Goal: Task Accomplishment & Management: Use online tool/utility

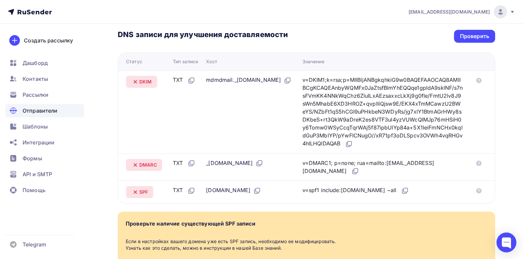
scroll to position [143, 0]
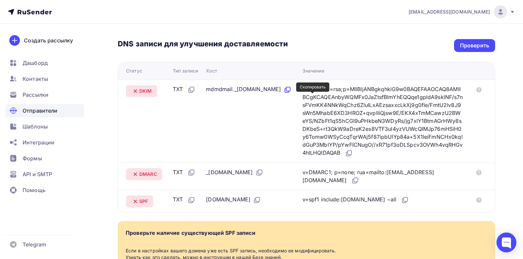
click at [291, 94] on icon at bounding box center [287, 90] width 8 height 8
click at [255, 177] on icon at bounding box center [259, 173] width 8 height 8
click at [335, 185] on icon at bounding box center [355, 181] width 8 height 8
click at [335, 182] on icon at bounding box center [356, 180] width 4 height 4
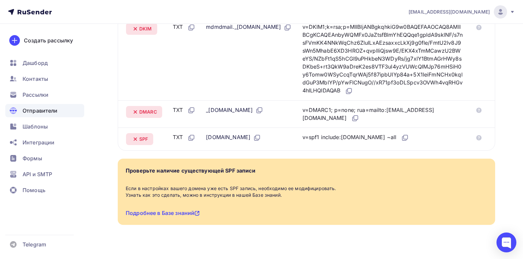
scroll to position [209, 0]
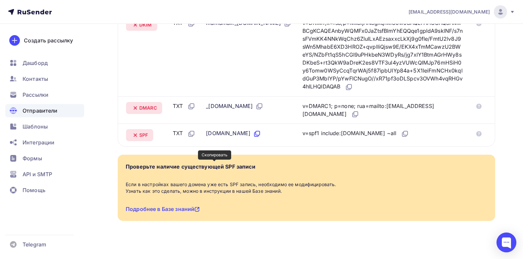
click at [256, 135] on icon at bounding box center [258, 133] width 4 height 4
click at [335, 138] on icon at bounding box center [405, 134] width 8 height 8
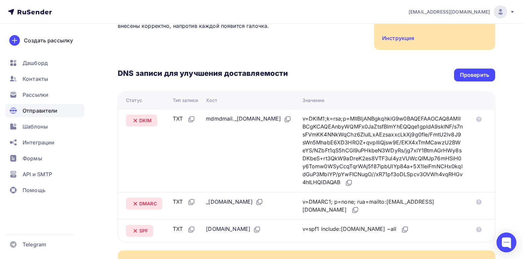
scroll to position [109, 0]
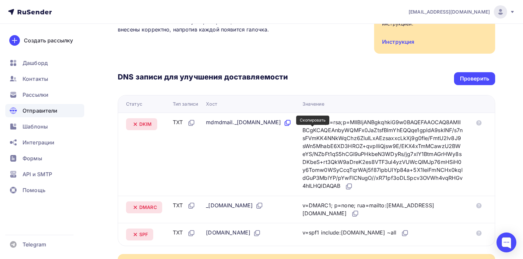
click at [291, 127] on icon at bounding box center [287, 123] width 8 height 8
click at [335, 191] on icon at bounding box center [349, 187] width 8 height 8
click at [335, 207] on icon at bounding box center [355, 214] width 8 height 8
click at [335, 191] on icon at bounding box center [349, 187] width 8 height 8
click at [335, 207] on icon at bounding box center [355, 214] width 8 height 8
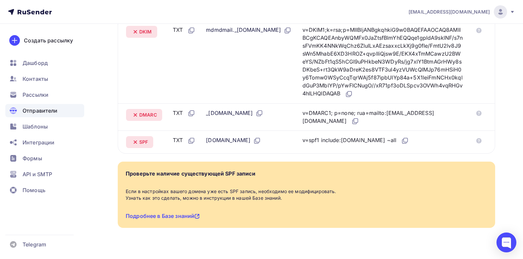
scroll to position [209, 0]
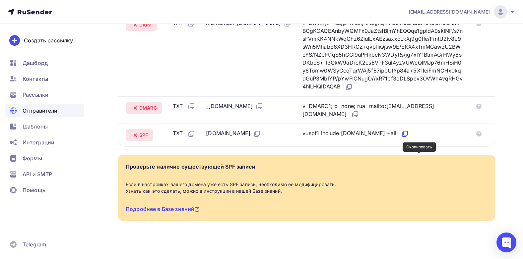
click at [335, 138] on icon at bounding box center [405, 134] width 8 height 8
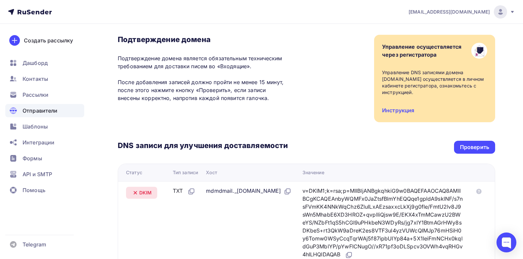
scroll to position [10, 0]
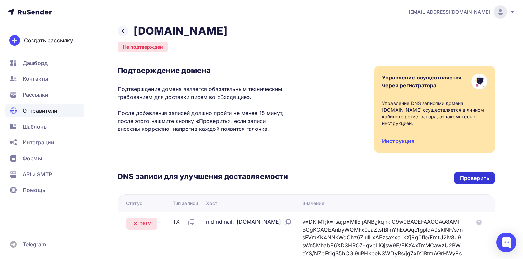
click at [335, 178] on div "Проверить" at bounding box center [474, 178] width 29 height 8
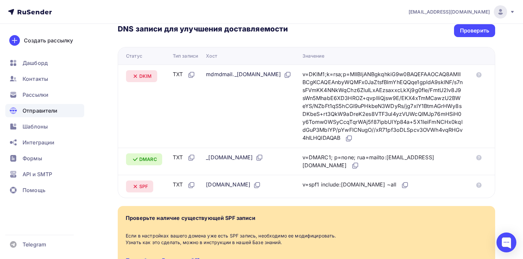
scroll to position [143, 0]
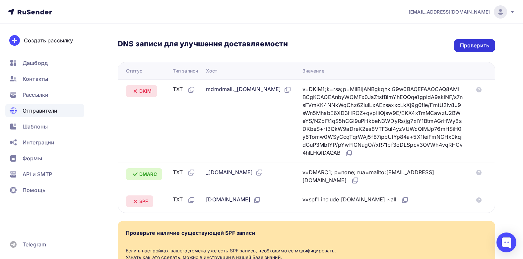
click at [335, 46] on div "Проверить" at bounding box center [474, 46] width 29 height 8
click at [335, 45] on div "Проверить" at bounding box center [474, 45] width 41 height 13
click at [335, 49] on div "Проверить" at bounding box center [474, 46] width 29 height 8
click at [335, 46] on div "Проверить" at bounding box center [474, 46] width 29 height 8
drag, startPoint x: 153, startPoint y: 89, endPoint x: 133, endPoint y: 88, distance: 19.6
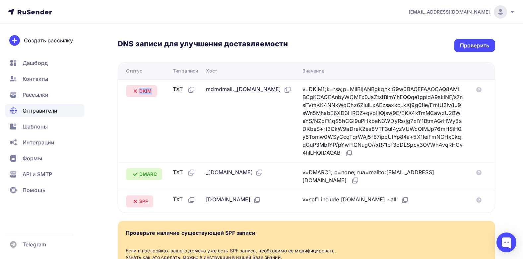
click at [133, 88] on div "DKIM" at bounding box center [141, 91] width 31 height 12
drag, startPoint x: 133, startPoint y: 88, endPoint x: 148, endPoint y: 134, distance: 47.7
click at [148, 134] on td "DKIM" at bounding box center [144, 121] width 52 height 83
click at [335, 47] on div "Проверить" at bounding box center [474, 46] width 29 height 8
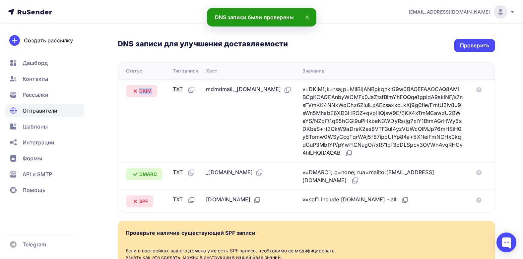
drag, startPoint x: 153, startPoint y: 90, endPoint x: 131, endPoint y: 91, distance: 21.6
click at [131, 91] on div "DKIM" at bounding box center [141, 91] width 31 height 12
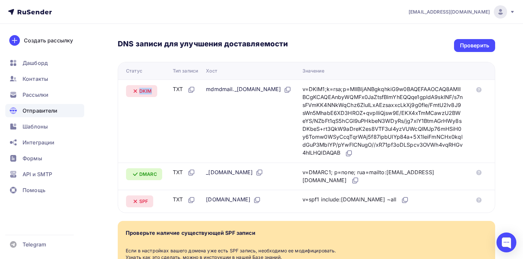
drag, startPoint x: 131, startPoint y: 91, endPoint x: 139, endPoint y: 91, distance: 8.0
copy span "DKIM"
drag, startPoint x: 267, startPoint y: 89, endPoint x: 207, endPoint y: 85, distance: 60.1
click at [207, 85] on td "mdmdmail._[DOMAIN_NAME]" at bounding box center [251, 121] width 96 height 83
drag, startPoint x: 207, startPoint y: 85, endPoint x: 213, endPoint y: 88, distance: 6.4
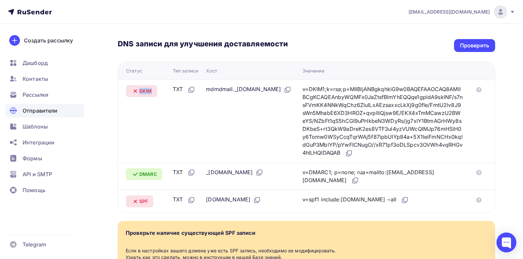
copy div "mdmdmail._domainkey."
click at [335, 145] on td "v=DKIM1;k=rsa;p=MIIBIjANBgkqhkiG9w0BAQEFAAOCAQ8AMIIBCgKCAQEAnbyWQMFx0JaZtsfBlmY…" at bounding box center [385, 121] width 171 height 83
click at [335, 157] on icon at bounding box center [349, 153] width 8 height 8
click at [335, 44] on div "Проверить" at bounding box center [474, 46] width 29 height 8
drag, startPoint x: 207, startPoint y: 190, endPoint x: 227, endPoint y: 189, distance: 19.9
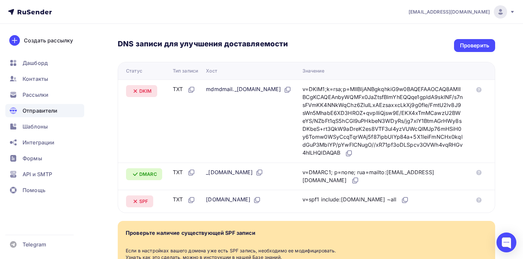
click at [227, 189] on td "_[DOMAIN_NAME]" at bounding box center [251, 177] width 96 height 28
drag, startPoint x: 227, startPoint y: 189, endPoint x: 242, endPoint y: 208, distance: 24.1
click at [242, 190] on td "_[DOMAIN_NAME]" at bounding box center [251, 177] width 96 height 28
click at [335, 204] on icon at bounding box center [405, 200] width 8 height 8
click at [335, 46] on div "Проверить" at bounding box center [474, 46] width 29 height 8
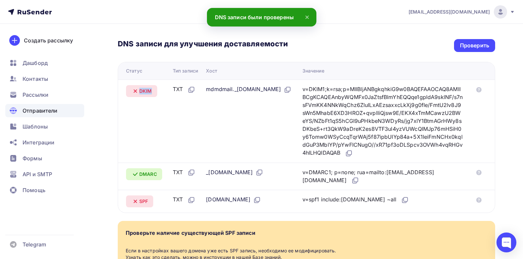
drag, startPoint x: 154, startPoint y: 93, endPoint x: 133, endPoint y: 92, distance: 20.6
click at [133, 92] on div "DKIM" at bounding box center [141, 91] width 31 height 12
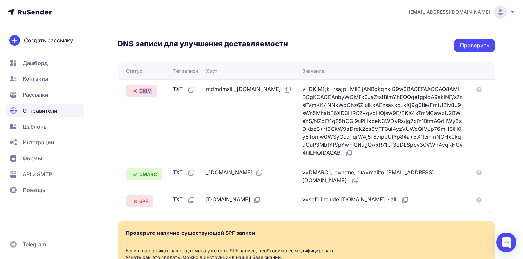
copy span "DKIM"
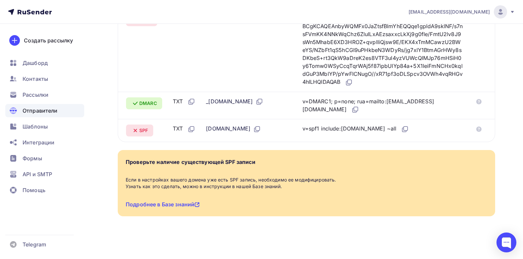
scroll to position [242, 0]
click at [335, 67] on div "Назад [DOMAIN_NAME] Не подтвержден Подтверждение домена Подтверждение домена яв…" at bounding box center [261, 34] width 523 height 449
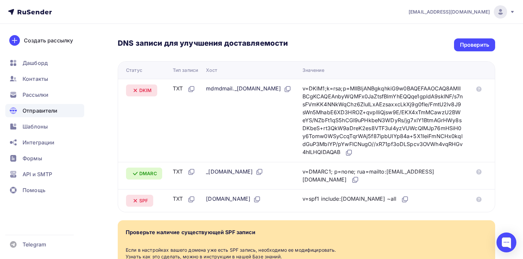
scroll to position [143, 0]
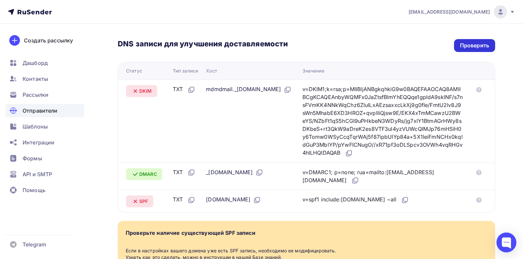
click at [335, 46] on div "Проверить" at bounding box center [474, 46] width 29 height 8
click at [335, 44] on div "Проверить" at bounding box center [474, 46] width 29 height 8
click at [335, 46] on div "Проверить" at bounding box center [474, 46] width 29 height 8
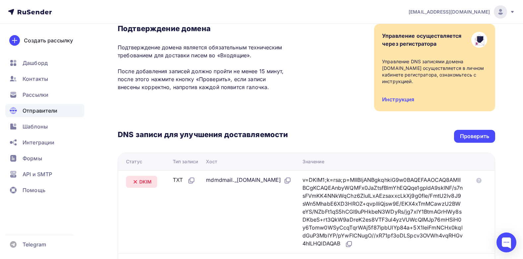
scroll to position [43, 0]
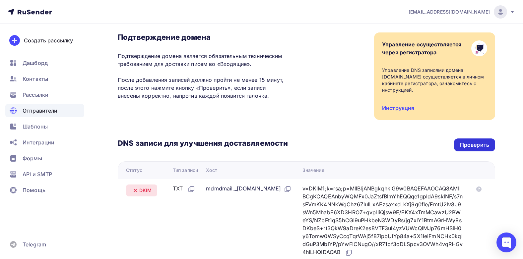
click at [335, 147] on div "Проверить" at bounding box center [474, 145] width 41 height 13
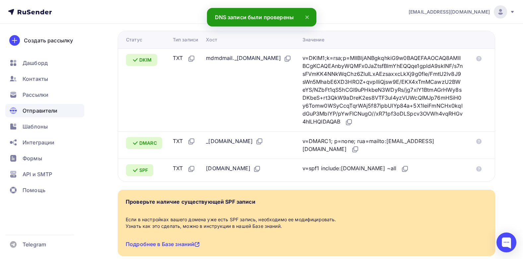
scroll to position [176, 0]
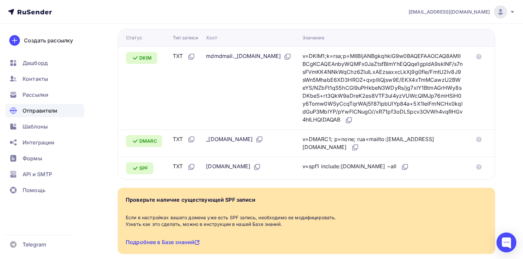
drag, startPoint x: 67, startPoint y: 8, endPoint x: 20, endPoint y: 14, distance: 47.2
click at [21, 14] on nav "[EMAIL_ADDRESS][DOMAIN_NAME] Аккаунт Тарифы Выйти Создать рассылку [GEOGRAPHIC_…" at bounding box center [261, 12] width 523 height 24
